Goal: Task Accomplishment & Management: Use online tool/utility

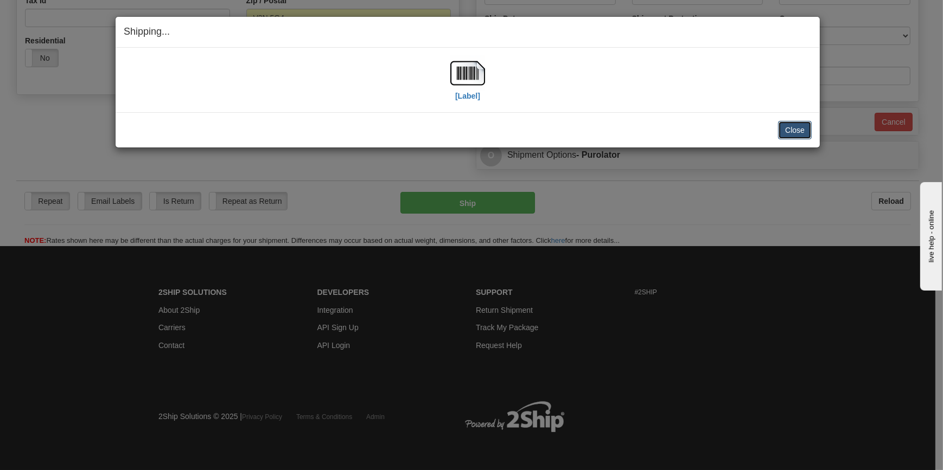
click at [797, 127] on button "Close" at bounding box center [795, 130] width 34 height 18
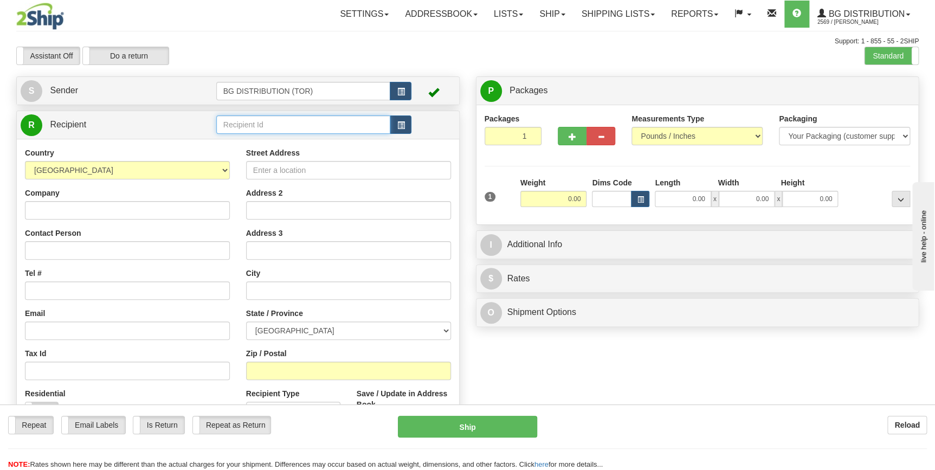
click at [283, 127] on input "text" at bounding box center [303, 125] width 175 height 18
click at [241, 146] on div "60751" at bounding box center [301, 142] width 164 height 12
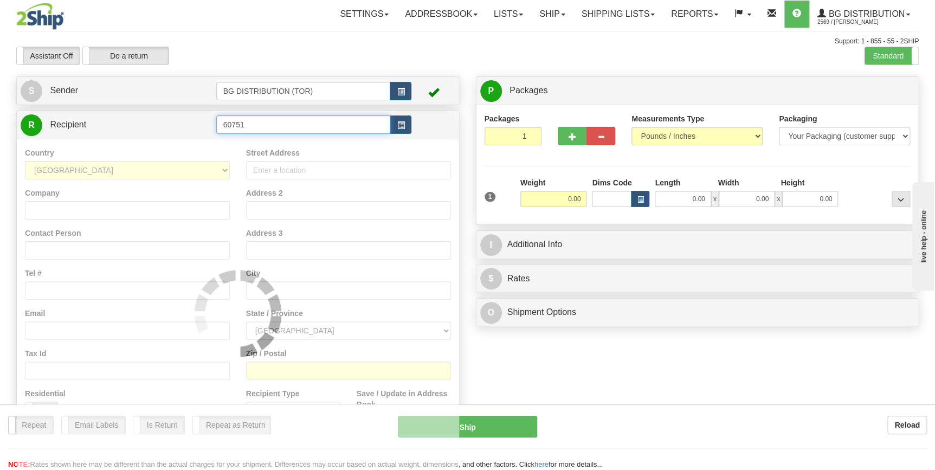
type input "60751"
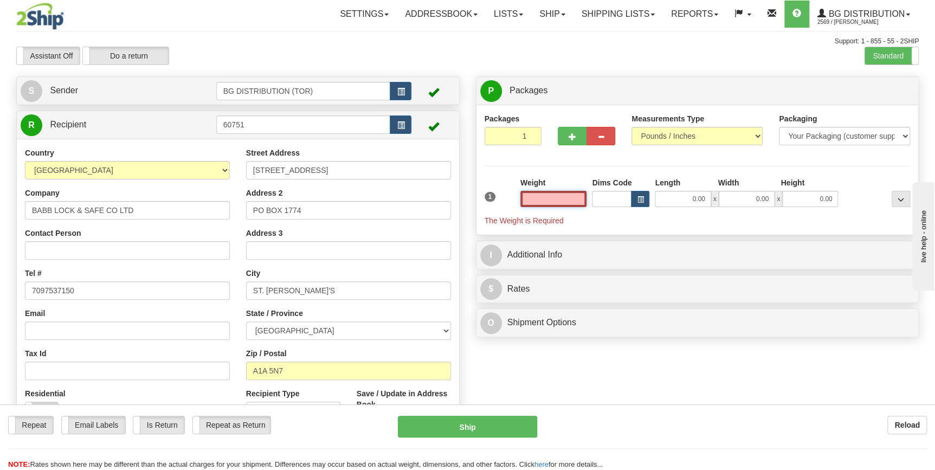
click at [558, 195] on input "text" at bounding box center [554, 199] width 67 height 16
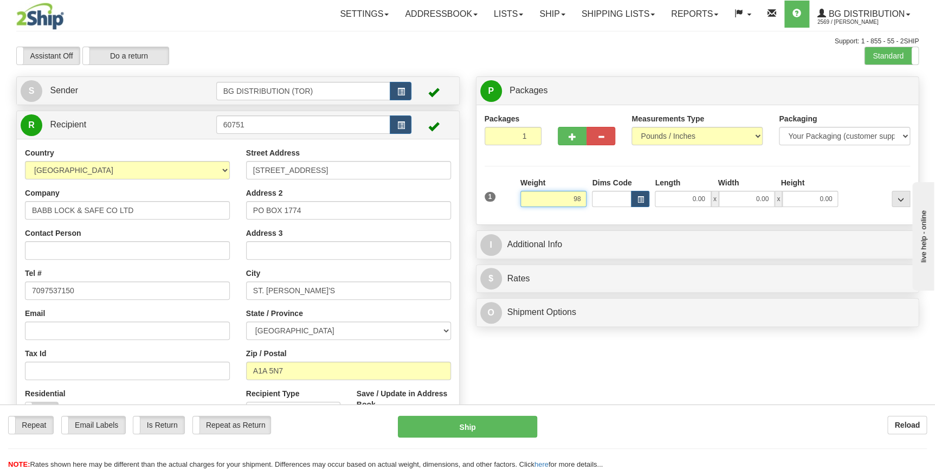
drag, startPoint x: 573, startPoint y: 196, endPoint x: 584, endPoint y: 200, distance: 12.0
click at [584, 200] on input "98" at bounding box center [554, 199] width 67 height 16
type input "8.00"
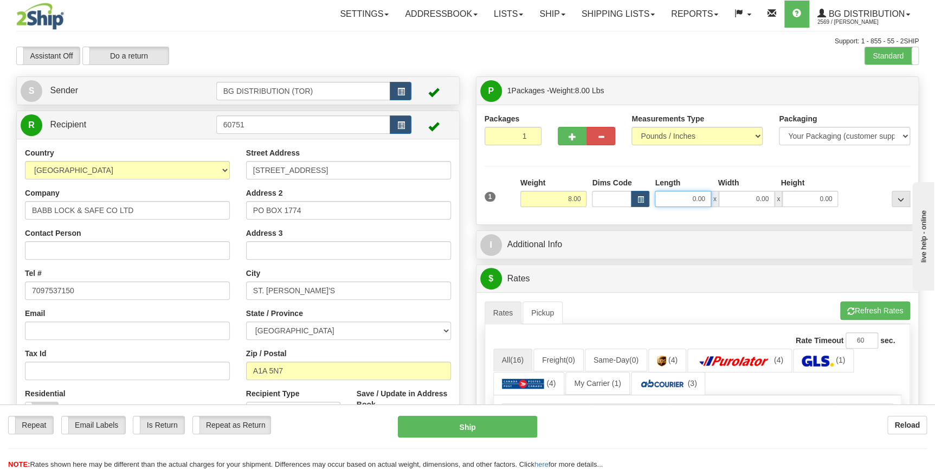
drag, startPoint x: 690, startPoint y: 198, endPoint x: 710, endPoint y: 201, distance: 20.2
click at [710, 201] on input "0.00" at bounding box center [683, 199] width 56 height 16
type input "9.00"
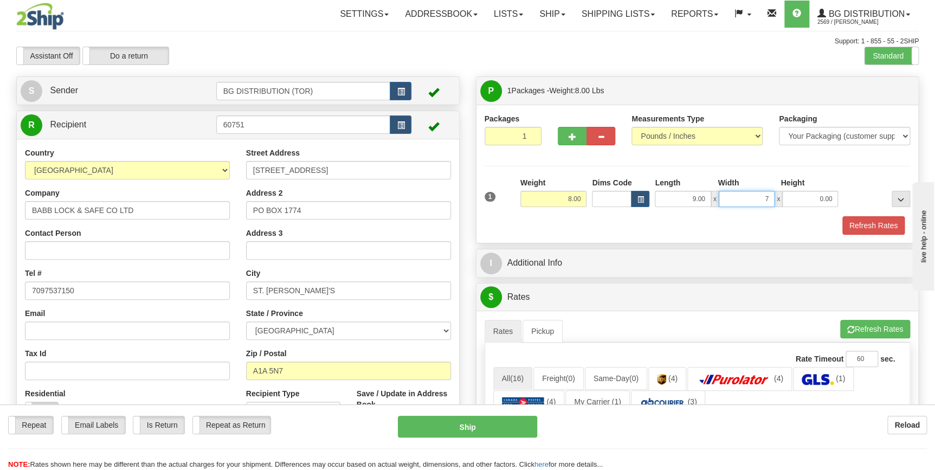
type input "7.00"
type input "4.00"
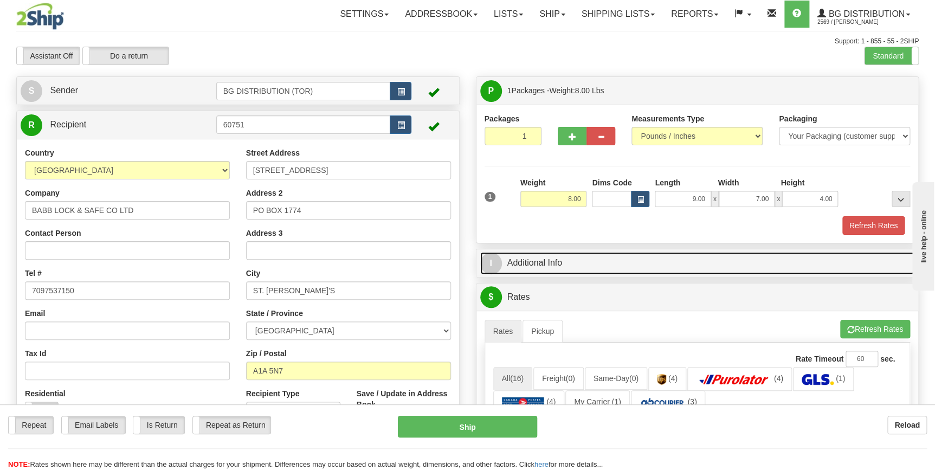
click at [641, 260] on link "I Additional Info" at bounding box center [697, 263] width 435 height 22
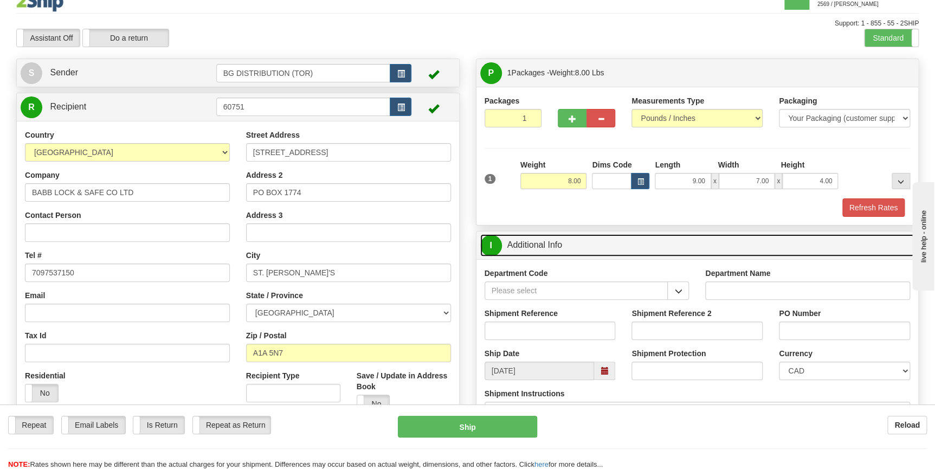
scroll to position [49, 0]
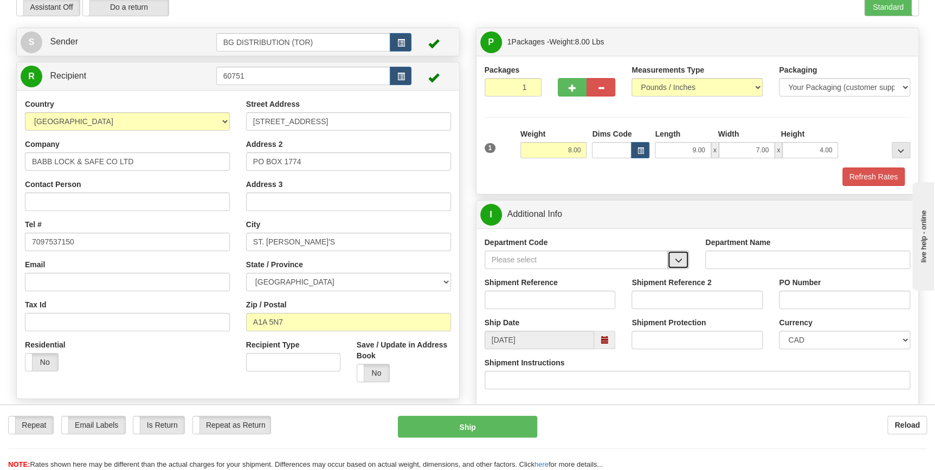
click at [678, 263] on span "button" at bounding box center [679, 260] width 8 height 7
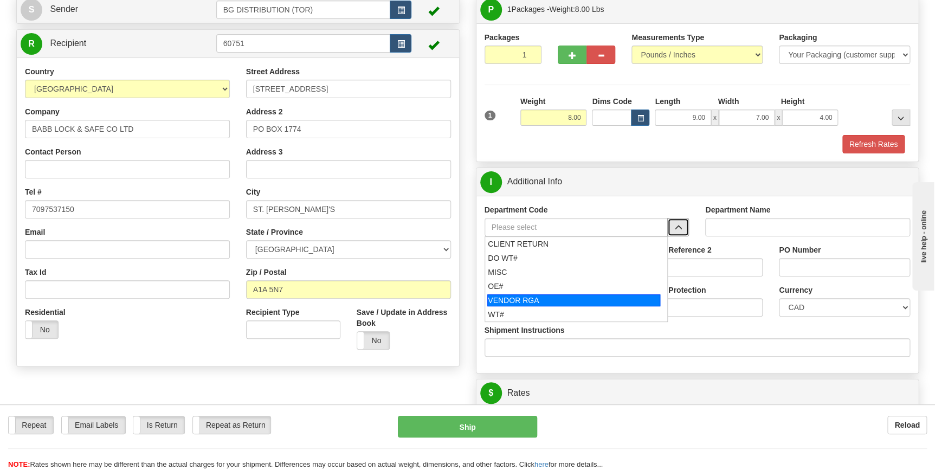
scroll to position [98, 0]
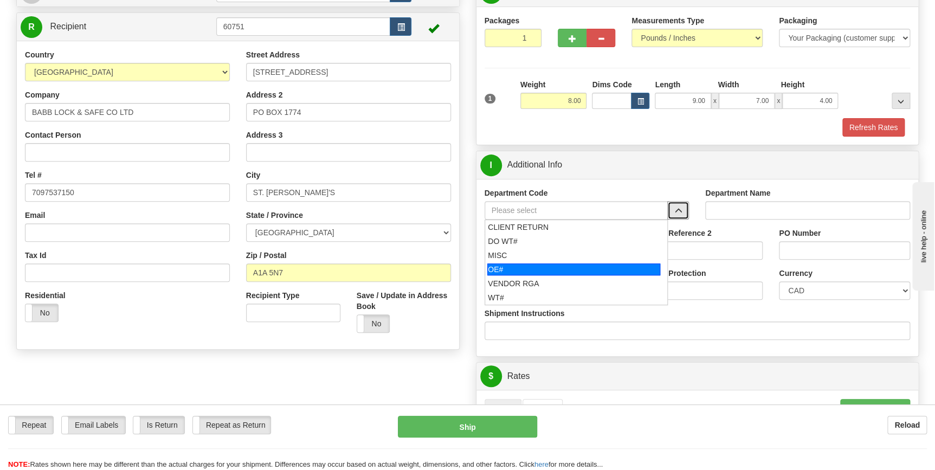
click at [540, 274] on div "OE#" at bounding box center [574, 270] width 173 height 12
type input "OE#"
type input "ORDERS"
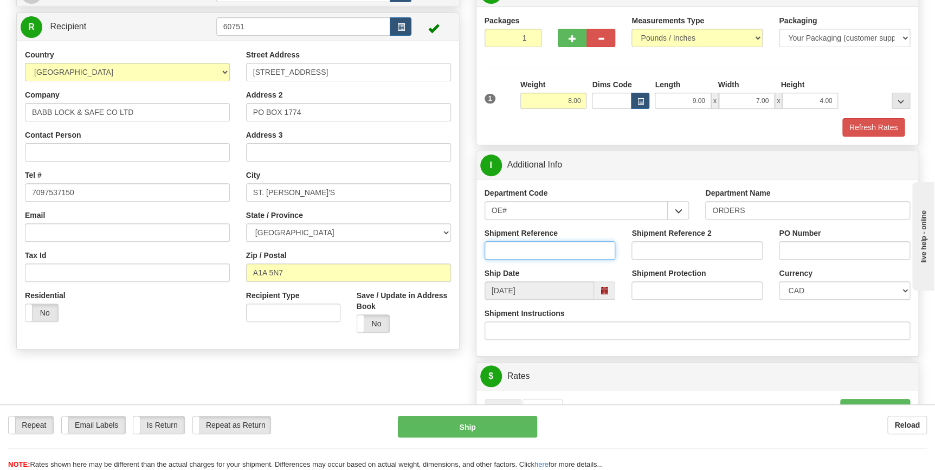
click at [547, 253] on input "Shipment Reference" at bounding box center [550, 250] width 131 height 18
type input "70183085-00"
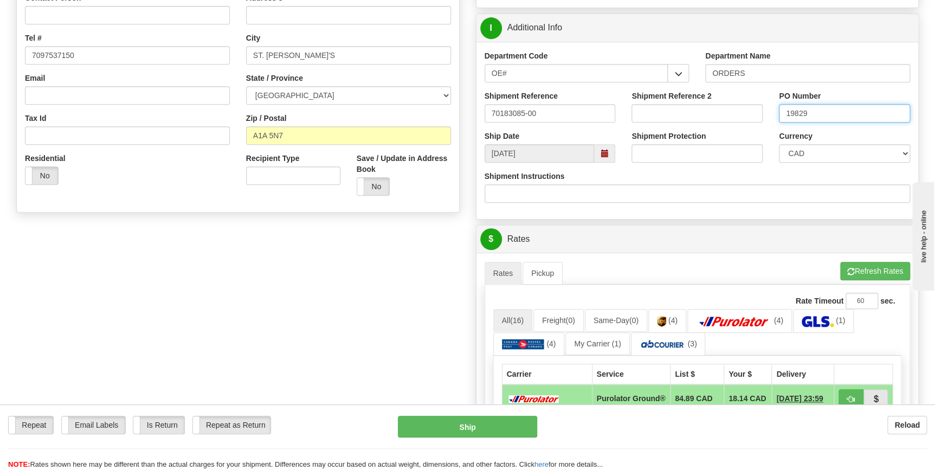
scroll to position [246, 0]
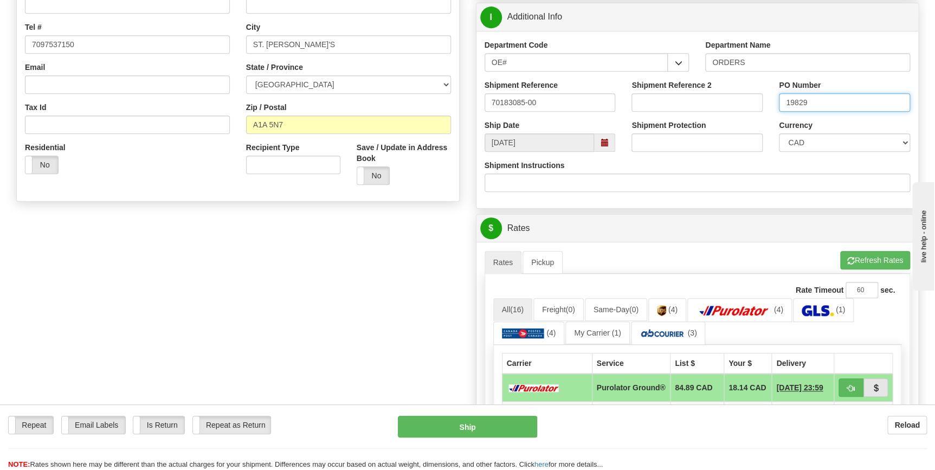
type input "19829"
click at [747, 296] on div "Rate Timeout 60 sec." at bounding box center [697, 290] width 409 height 16
click at [748, 306] on img at bounding box center [734, 310] width 76 height 11
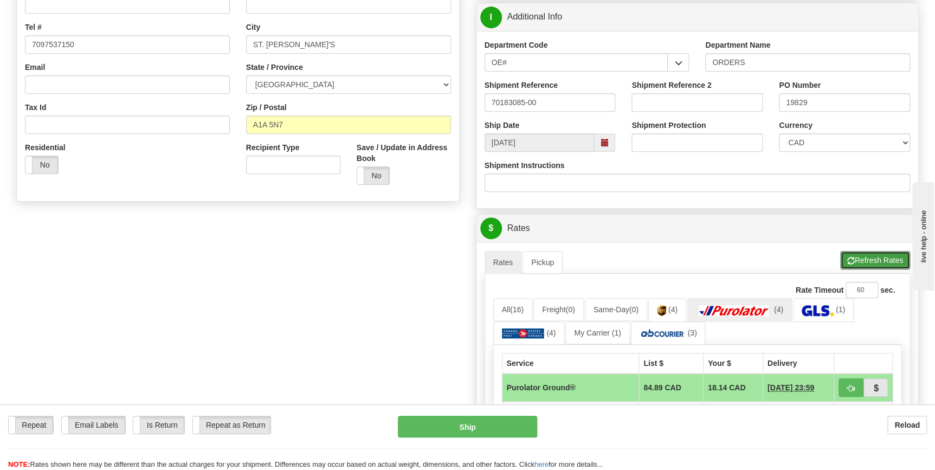
drag, startPoint x: 859, startPoint y: 262, endPoint x: 851, endPoint y: 267, distance: 9.0
click at [859, 262] on button "Refresh Rates" at bounding box center [876, 260] width 70 height 18
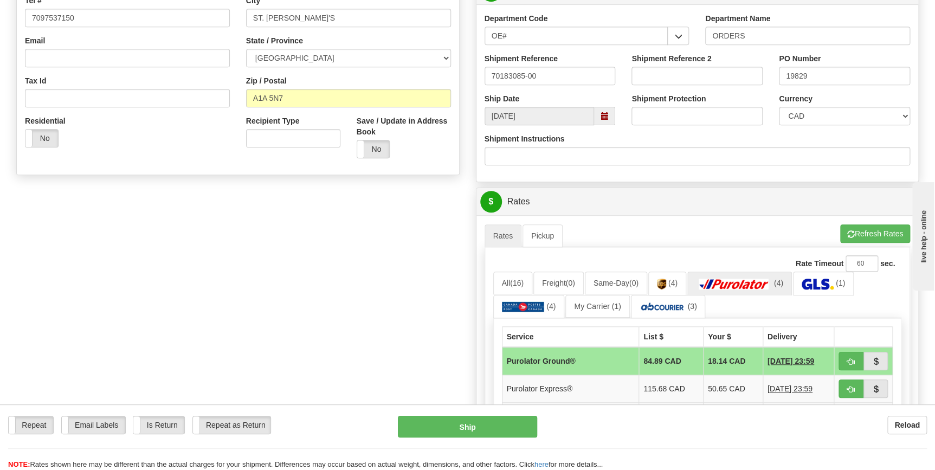
scroll to position [296, 0]
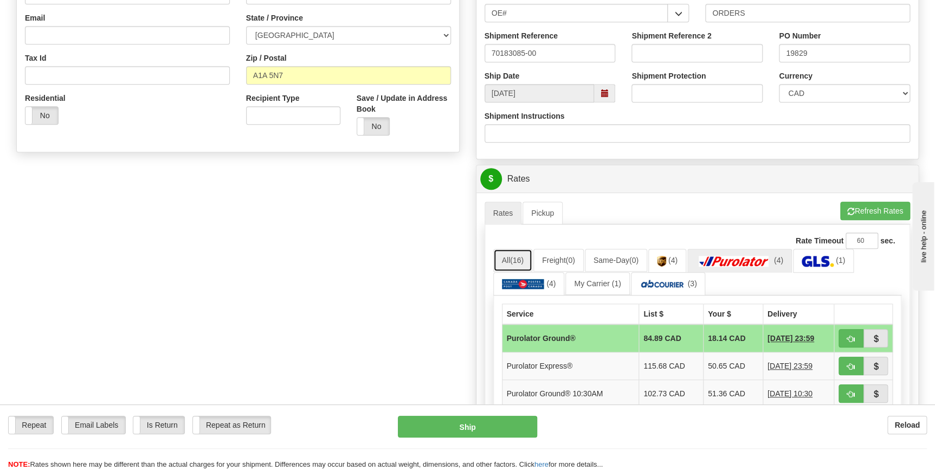
click at [507, 259] on link "All (16)" at bounding box center [512, 260] width 39 height 23
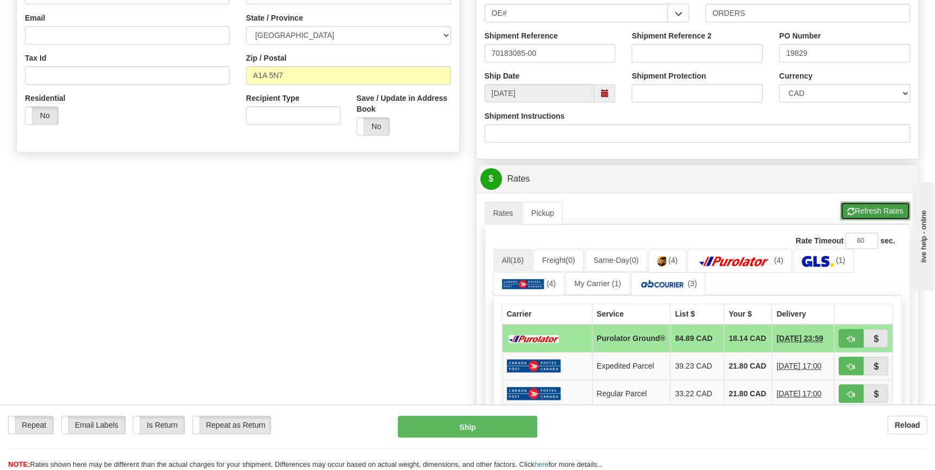
click at [861, 217] on button "Refresh Rates" at bounding box center [876, 211] width 70 height 18
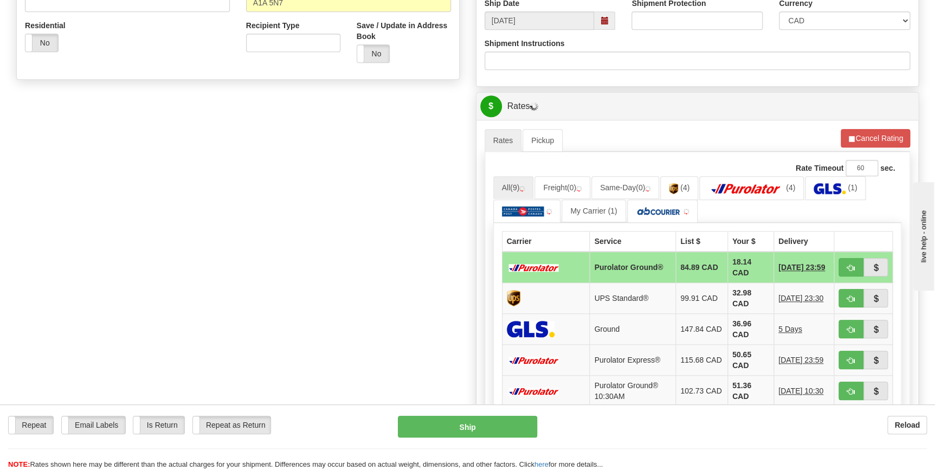
scroll to position [394, 0]
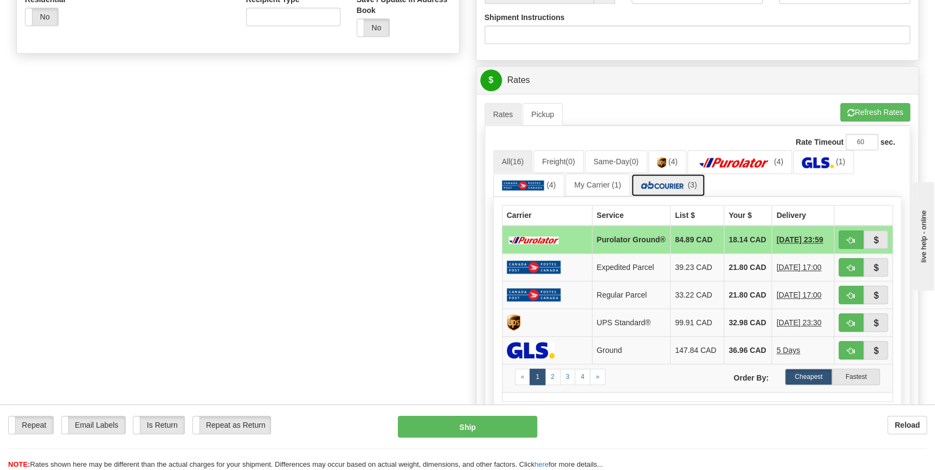
click at [680, 184] on img at bounding box center [663, 185] width 46 height 11
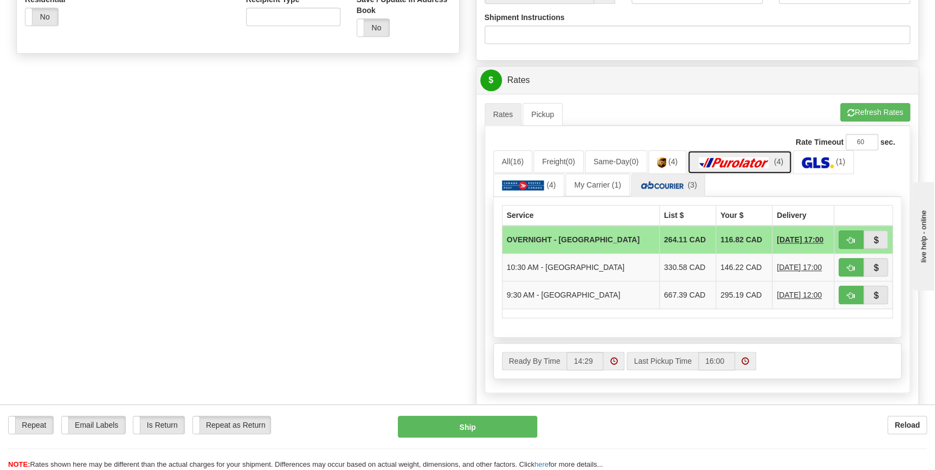
click at [732, 166] on img at bounding box center [734, 162] width 76 height 11
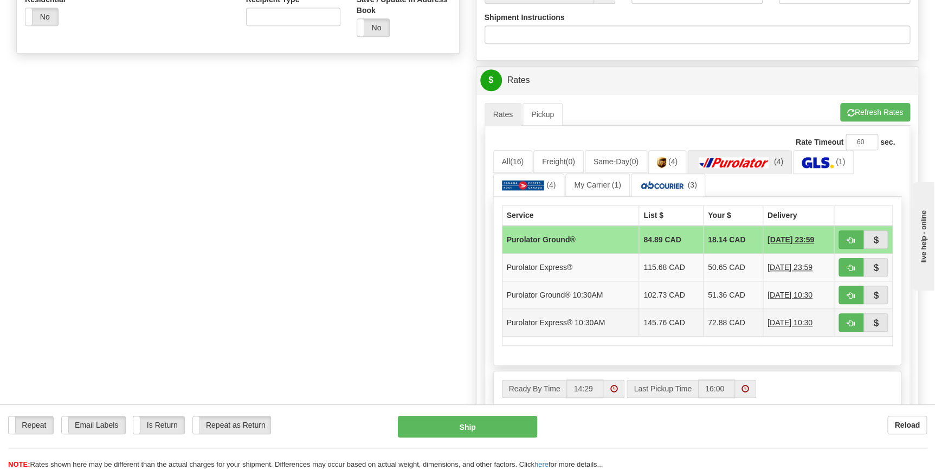
click at [562, 324] on td "Purolator Express® 10:30AM" at bounding box center [570, 323] width 137 height 28
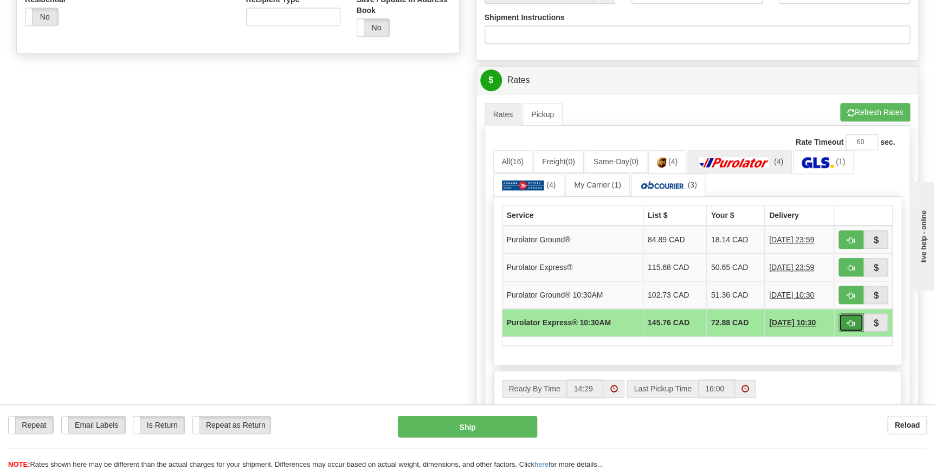
click at [851, 323] on span "button" at bounding box center [852, 323] width 8 height 7
type input "201"
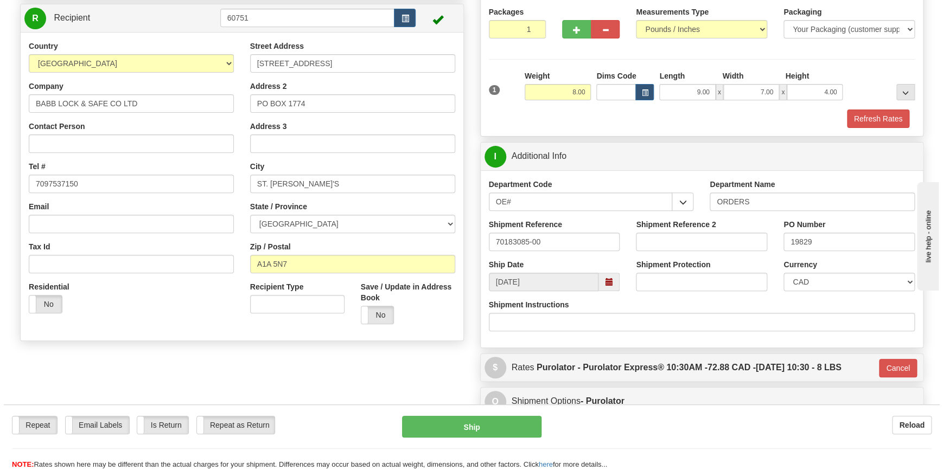
scroll to position [206, 0]
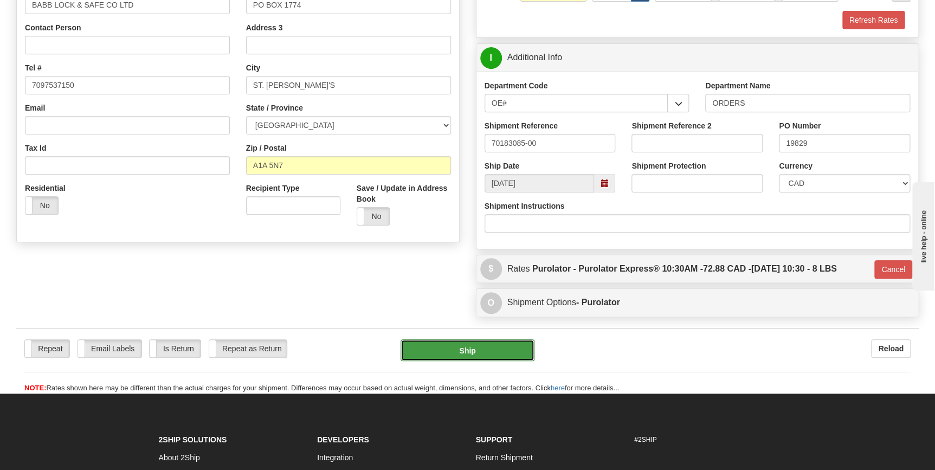
click at [486, 354] on button "Ship" at bounding box center [468, 350] width 134 height 22
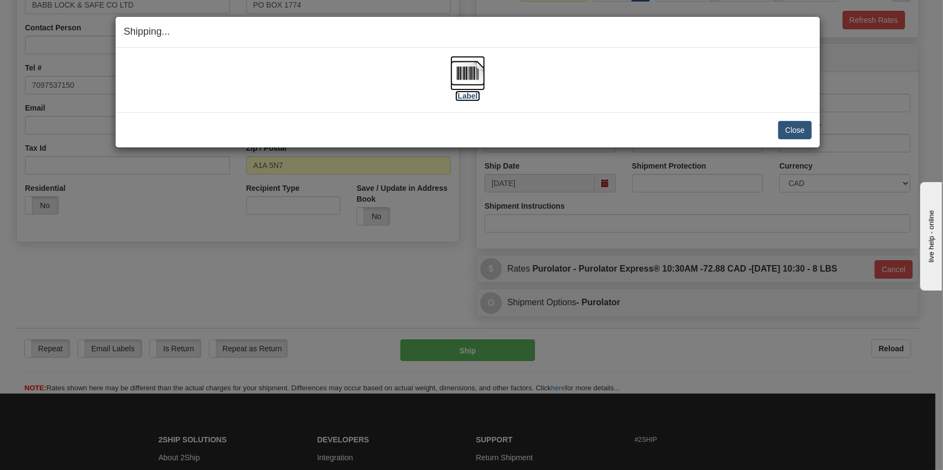
click at [476, 82] on img at bounding box center [467, 73] width 35 height 35
